Goal: Transaction & Acquisition: Obtain resource

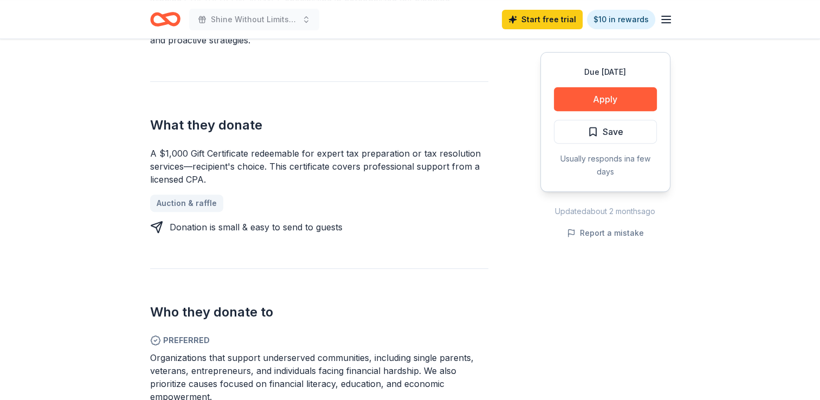
scroll to position [217, 0]
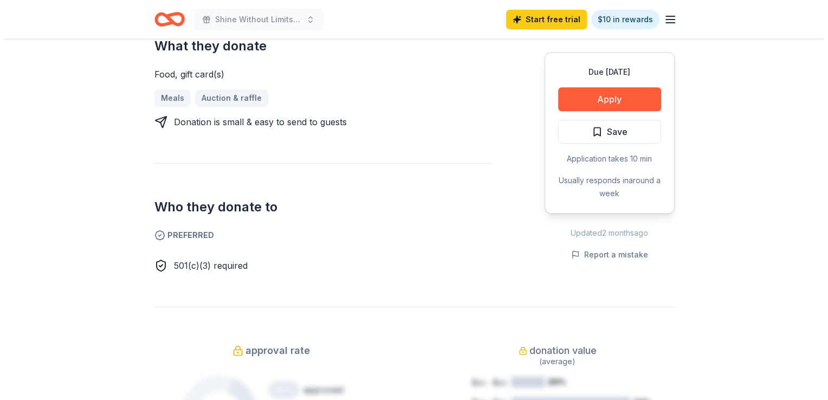
scroll to position [380, 0]
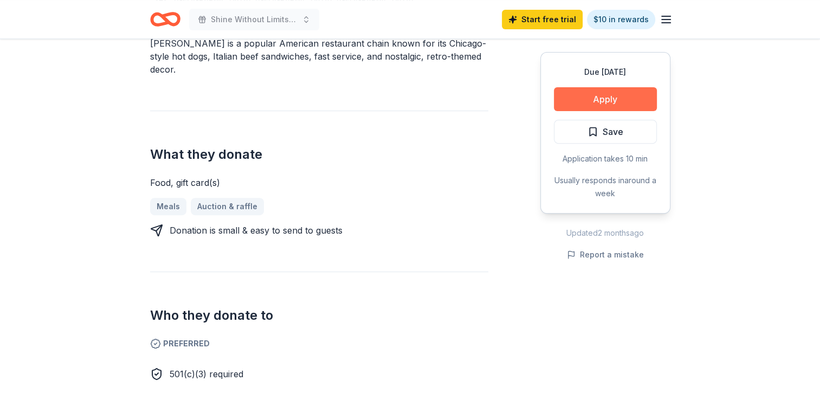
click at [606, 103] on button "Apply" at bounding box center [605, 99] width 103 height 24
